Goal: Communication & Community: Answer question/provide support

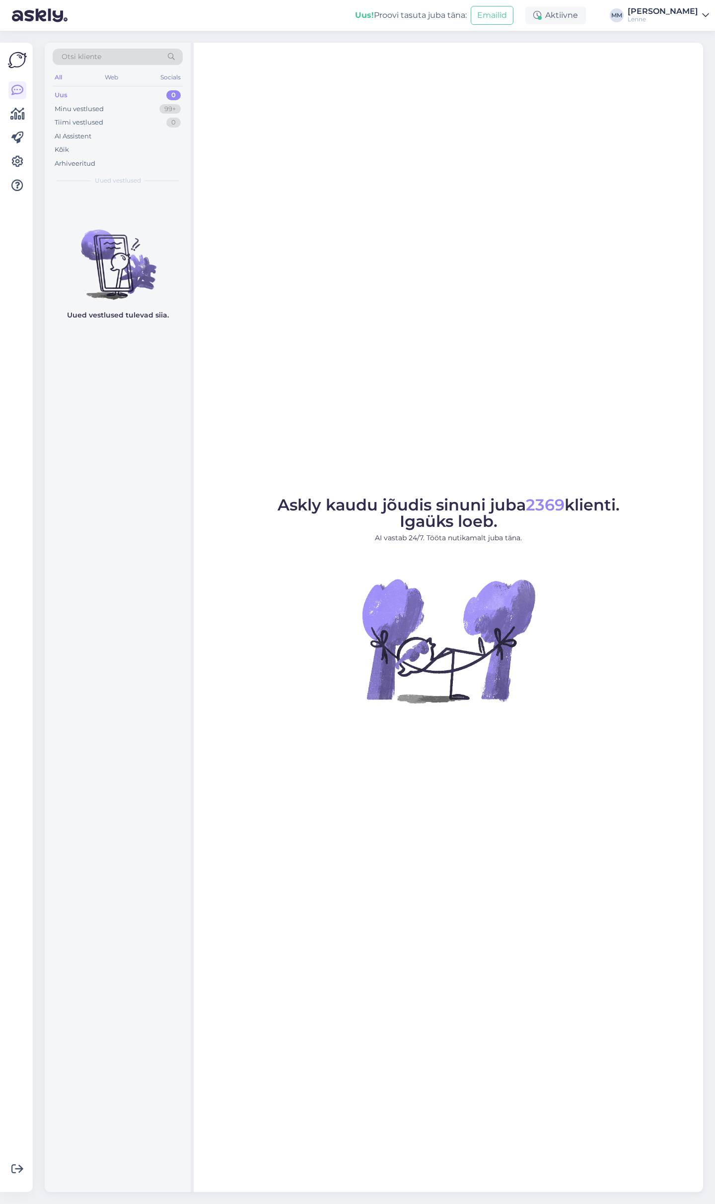
click at [126, 92] on div "Uus 0" at bounding box center [118, 95] width 130 height 14
click at [126, 106] on div "Minu vestlused 99+" at bounding box center [118, 109] width 130 height 14
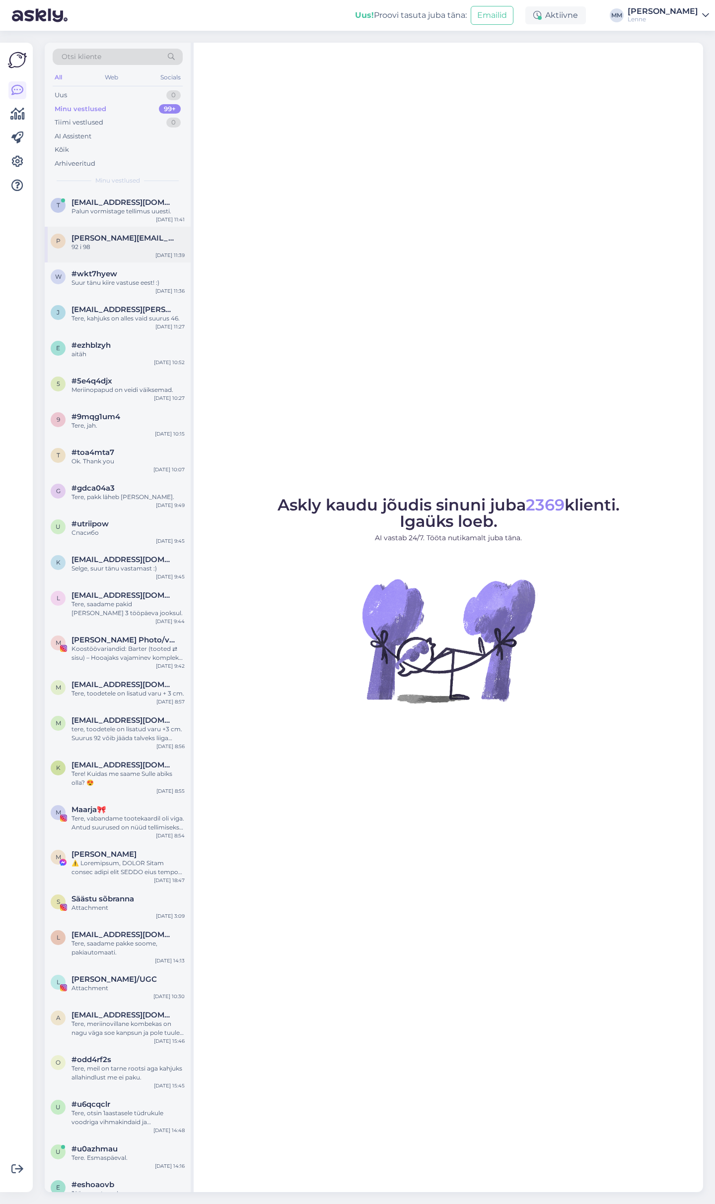
click at [130, 234] on span "[PERSON_NAME][EMAIL_ADDRESS][PERSON_NAME][DOMAIN_NAME]" at bounding box center [122, 238] width 103 height 9
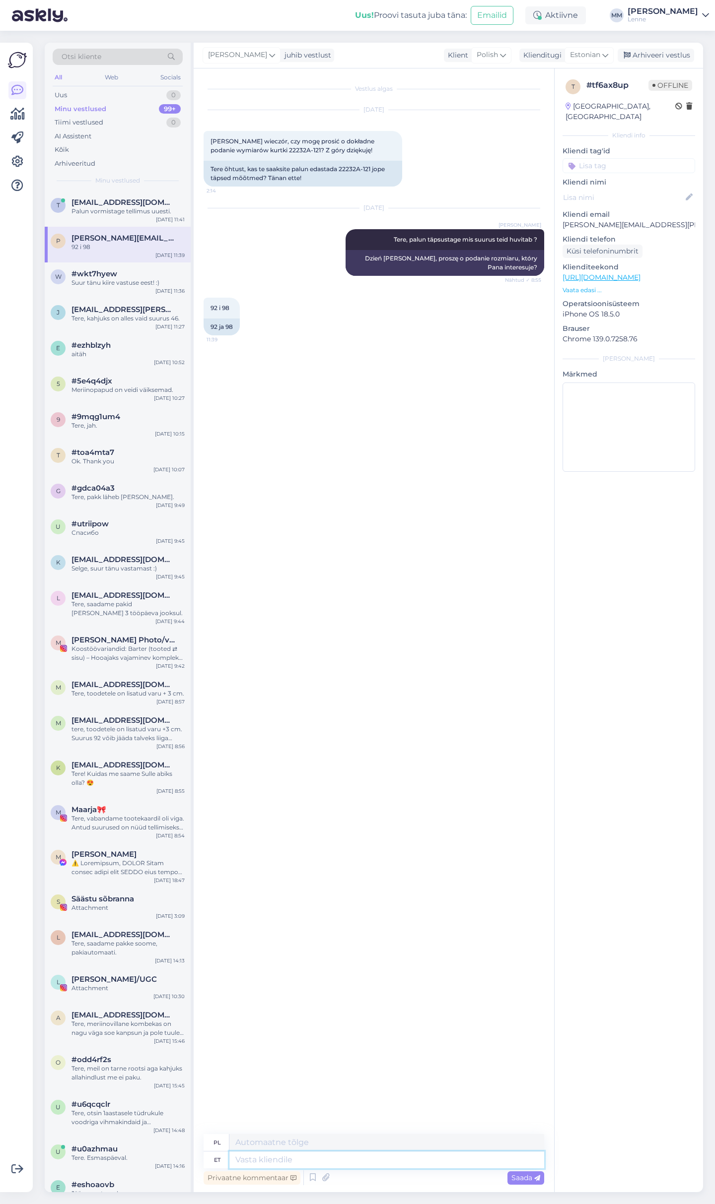
click at [356, 1161] on textarea at bounding box center [386, 1160] width 315 height 17
click at [120, 92] on div "Uus 1" at bounding box center [118, 95] width 130 height 14
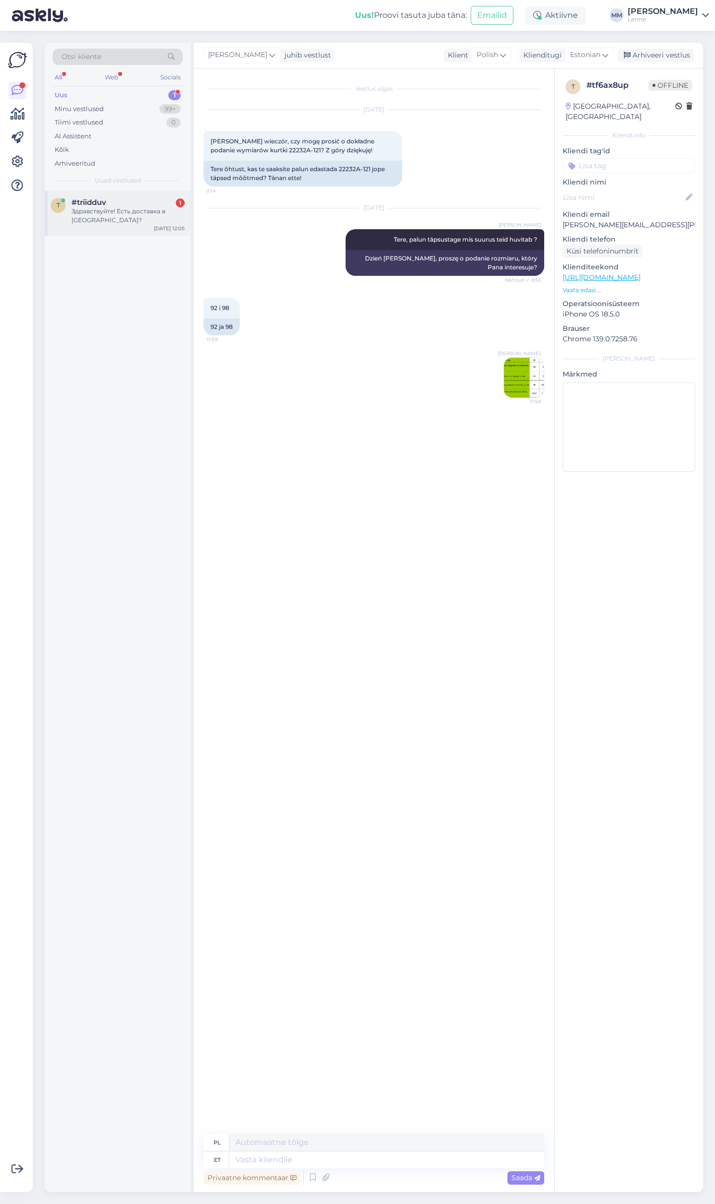
click at [121, 217] on div "Здравствуйте! Есть доставка в [GEOGRAPHIC_DATA]?" at bounding box center [127, 216] width 113 height 18
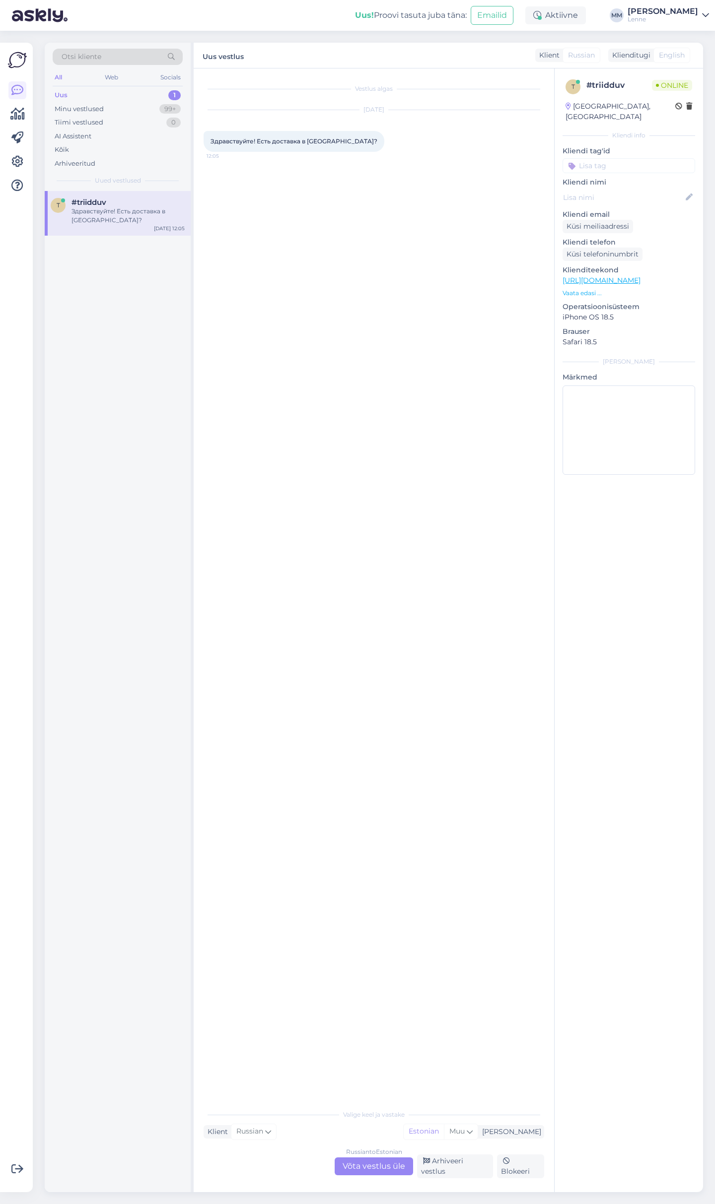
click at [371, 1170] on div "Russian to Estonian Võta vestlus üle" at bounding box center [373, 1167] width 78 height 18
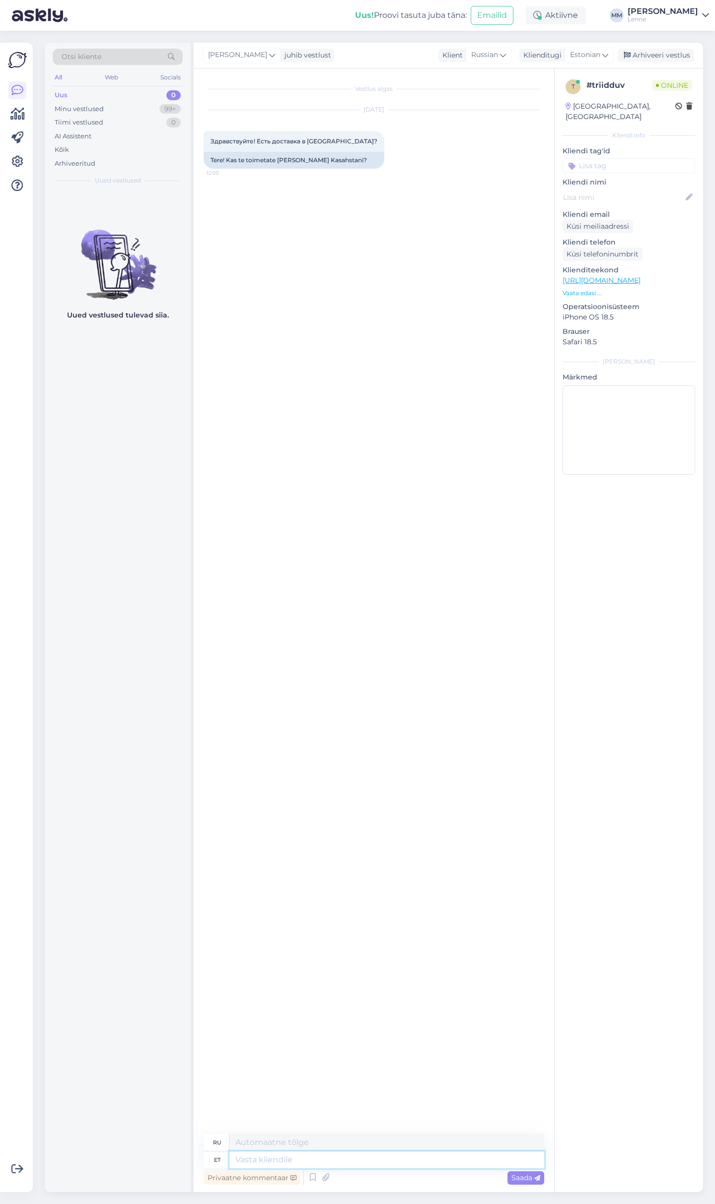
click at [314, 1165] on textarea at bounding box center [386, 1160] width 315 height 17
type textarea "Tere, k"
type textarea "Привет,"
type textarea "Tere, kahjuks"
type textarea "Здравствуйте, к сожалению."
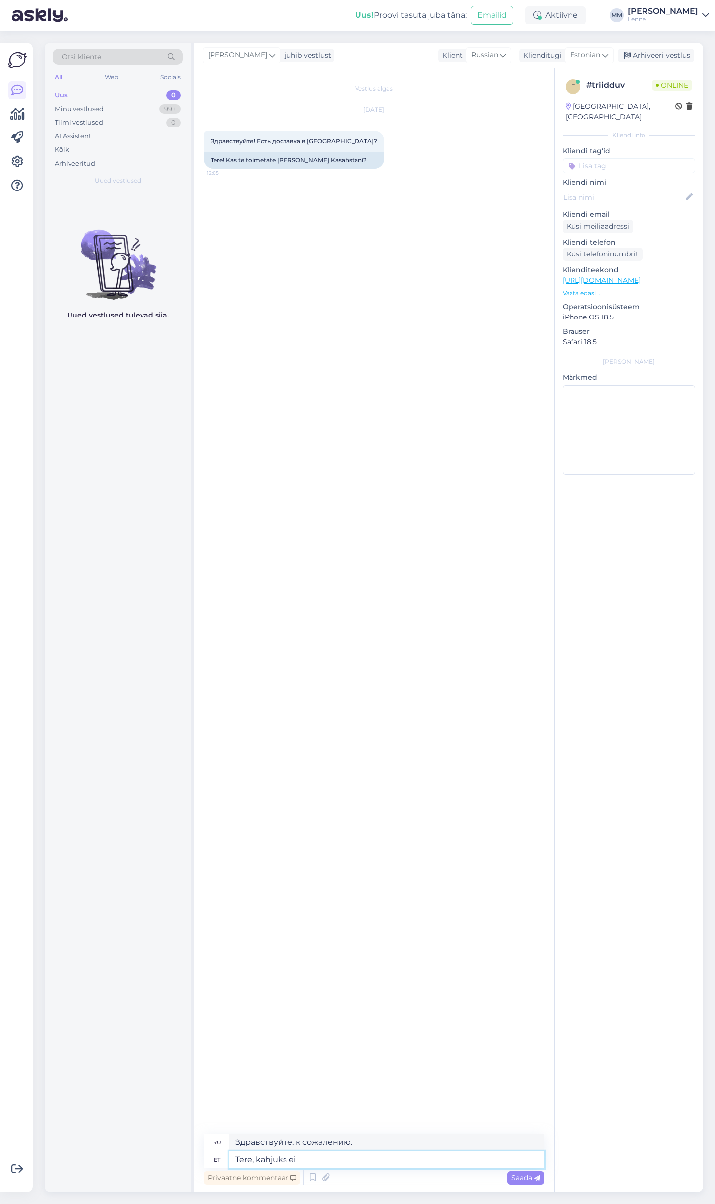
type textarea "Tere, kahjuks ei ."
type textarea "Здравствуйте, к сожалению, нет."
